Goal: Transaction & Acquisition: Purchase product/service

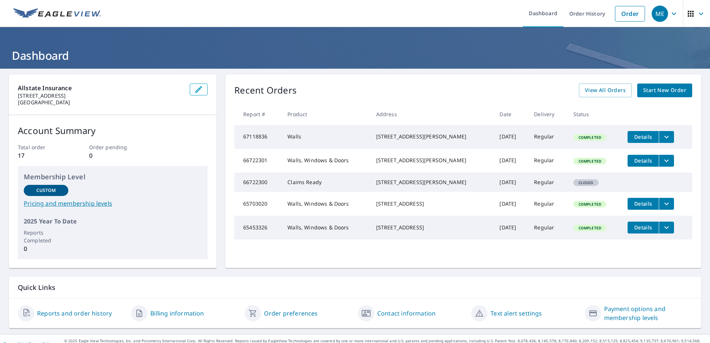
click at [649, 92] on span "Start New Order" at bounding box center [664, 90] width 43 height 9
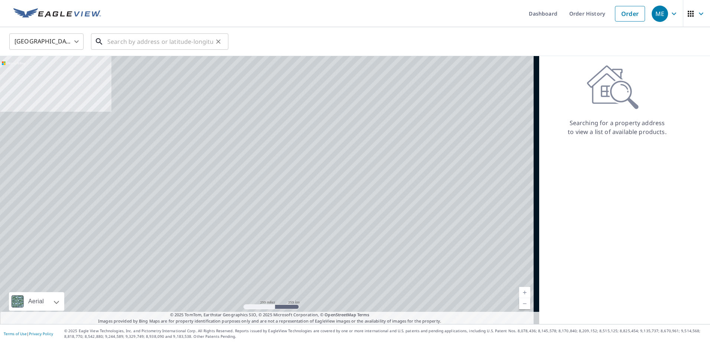
click at [161, 45] on input "text" at bounding box center [160, 41] width 106 height 21
paste input "[STREET_ADDRESS]"
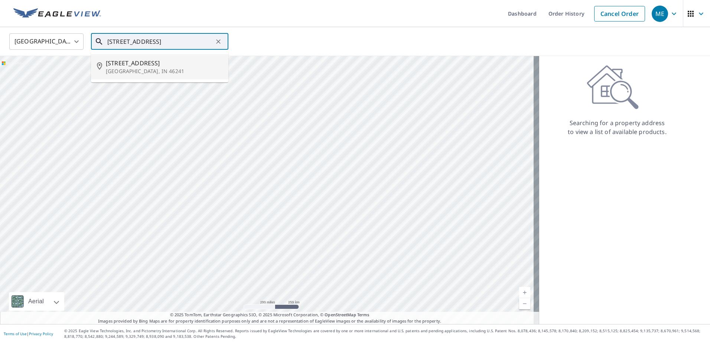
click at [169, 65] on span "[STREET_ADDRESS]" at bounding box center [164, 63] width 117 height 9
type input "[STREET_ADDRESS][PERSON_NAME]"
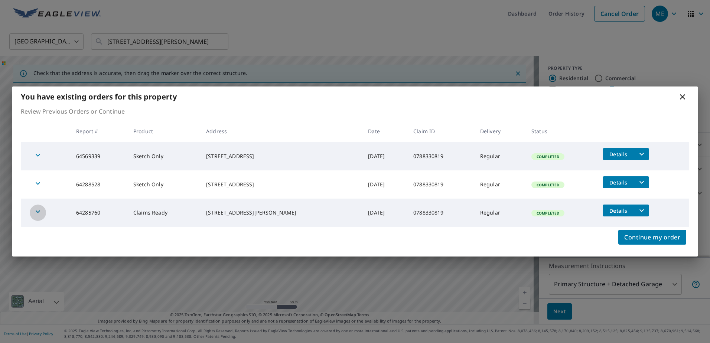
click at [36, 209] on icon "button" at bounding box center [37, 211] width 9 height 9
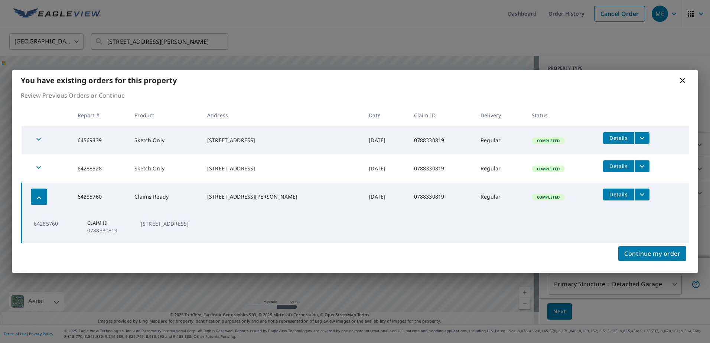
click at [37, 163] on icon "button" at bounding box center [38, 167] width 9 height 9
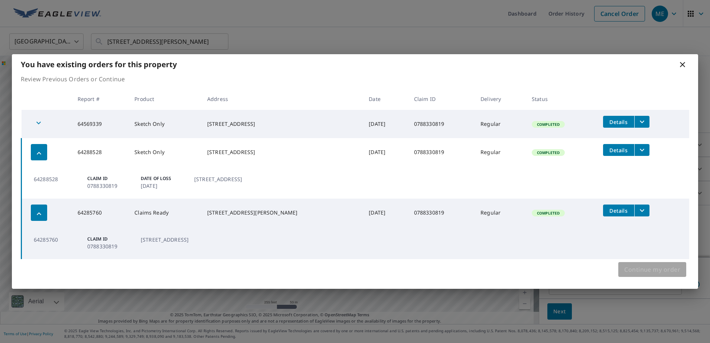
click at [665, 267] on span "Continue my order" at bounding box center [652, 269] width 56 height 10
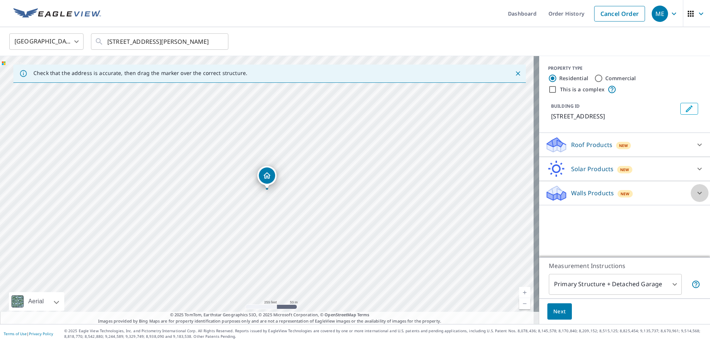
click at [700, 190] on div at bounding box center [700, 193] width 18 height 18
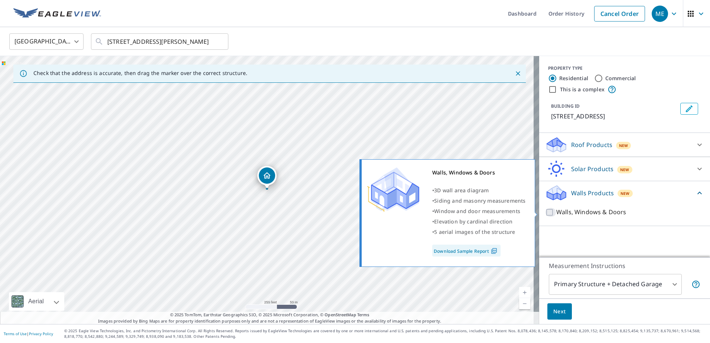
click at [545, 214] on input "Walls, Windows & Doors" at bounding box center [550, 212] width 11 height 9
checkbox input "true"
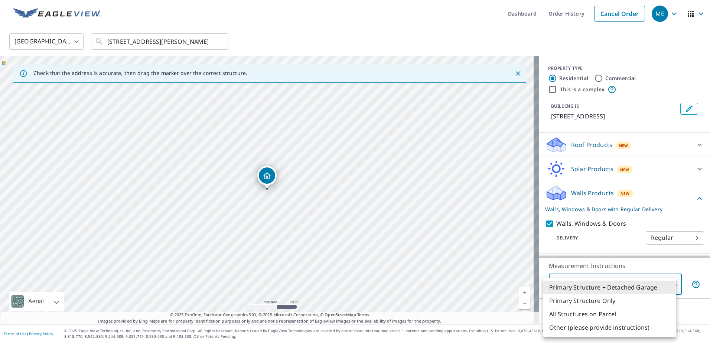
click at [667, 286] on body "ME ME Dashboard Order History Cancel Order ME [GEOGRAPHIC_DATA] [GEOGRAPHIC_DAT…" at bounding box center [355, 171] width 710 height 343
click at [667, 286] on li "Primary Structure + Detached Garage" at bounding box center [609, 287] width 133 height 13
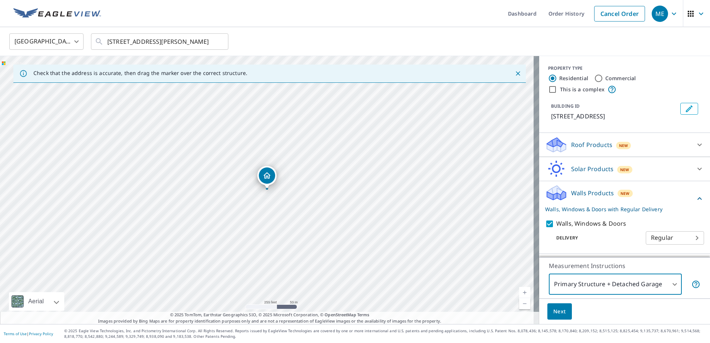
click at [553, 314] on span "Next" at bounding box center [559, 311] width 13 height 9
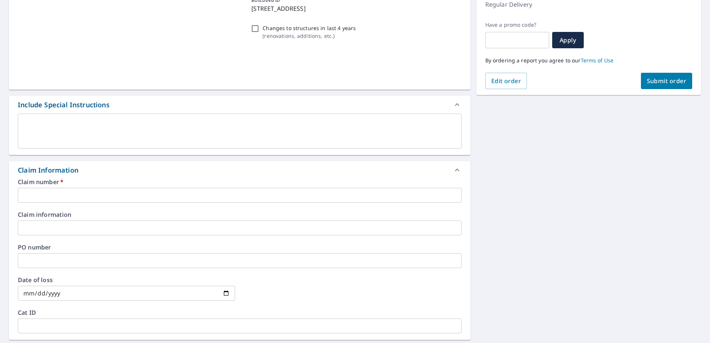
scroll to position [111, 0]
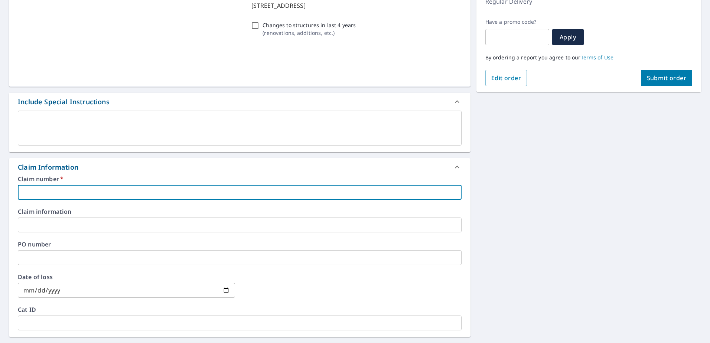
click at [160, 199] on input "text" at bounding box center [240, 192] width 444 height 15
paste input "0788330819"
type input "0788330819"
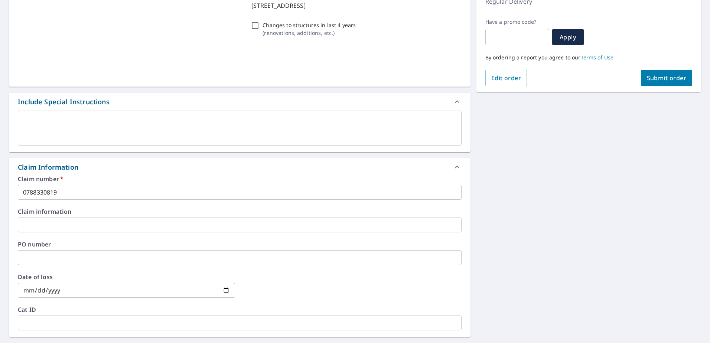
click at [325, 284] on div at bounding box center [352, 290] width 217 height 33
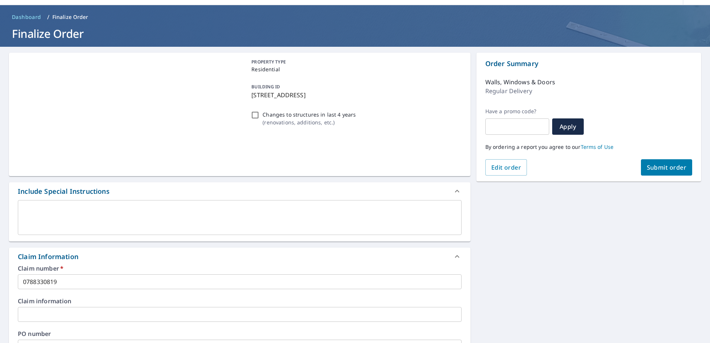
scroll to position [21, 0]
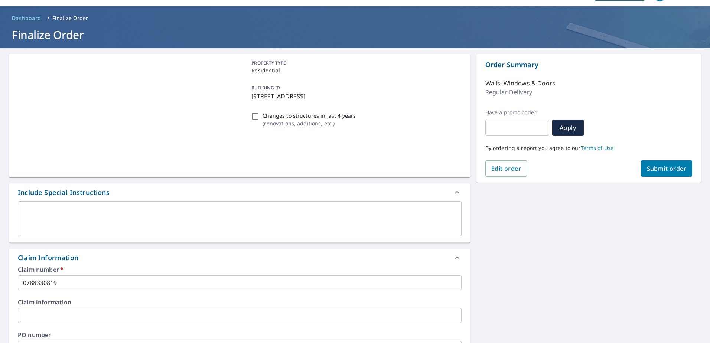
click at [663, 167] on span "Submit order" at bounding box center [667, 169] width 40 height 8
